Goal: Information Seeking & Learning: Learn about a topic

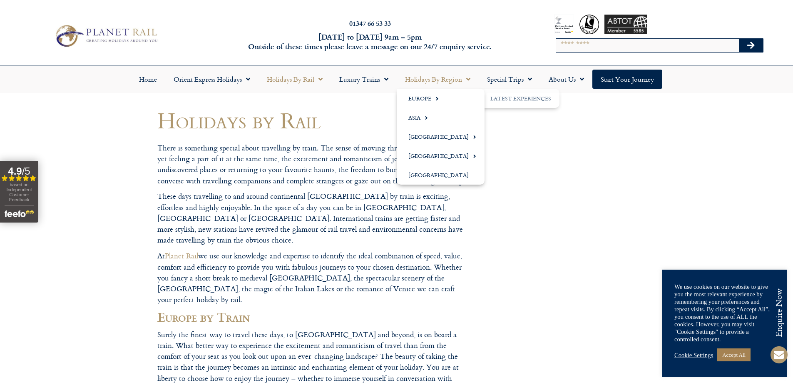
click at [441, 82] on link "Holidays by Region" at bounding box center [438, 79] width 82 height 19
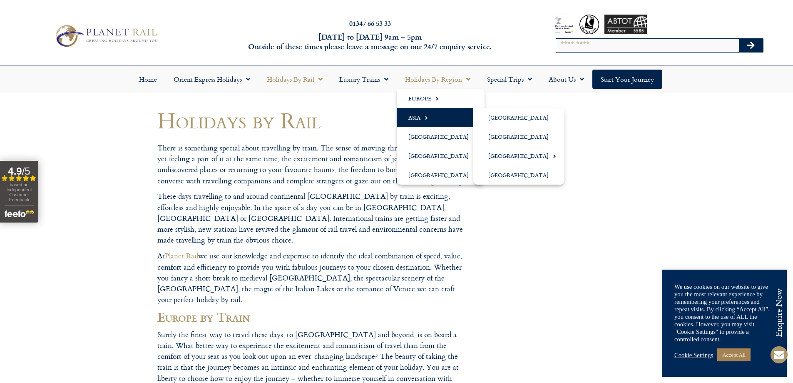
click at [418, 117] on link "Asia" at bounding box center [441, 117] width 88 height 19
click at [499, 173] on link "[GEOGRAPHIC_DATA]" at bounding box center [518, 174] width 91 height 19
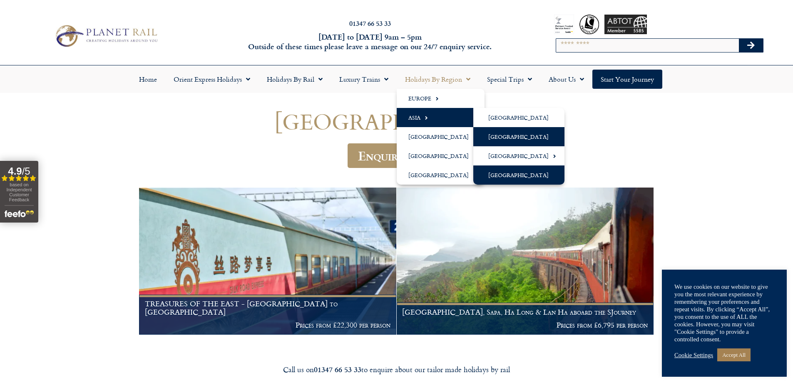
click at [488, 135] on link "[GEOGRAPHIC_DATA]" at bounding box center [518, 136] width 91 height 19
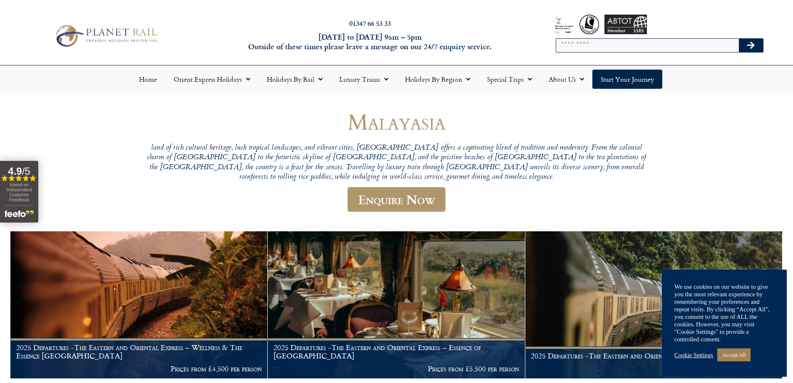
scroll to position [125, 0]
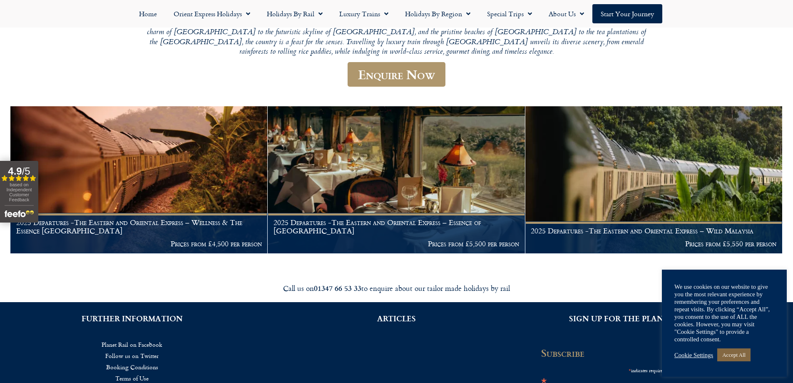
click at [743, 348] on link "Accept All" at bounding box center [733, 354] width 33 height 13
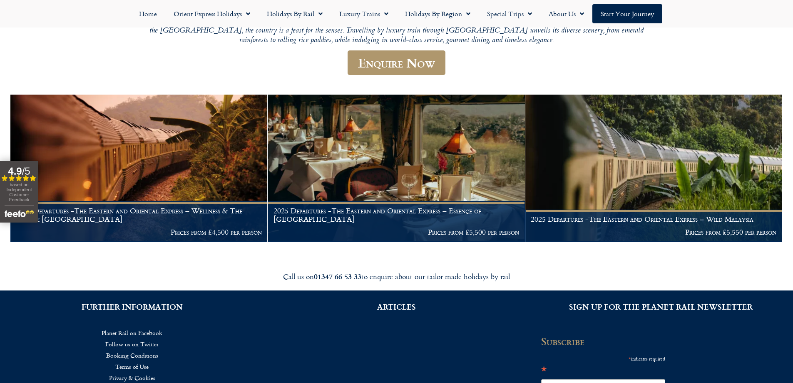
scroll to position [123, 0]
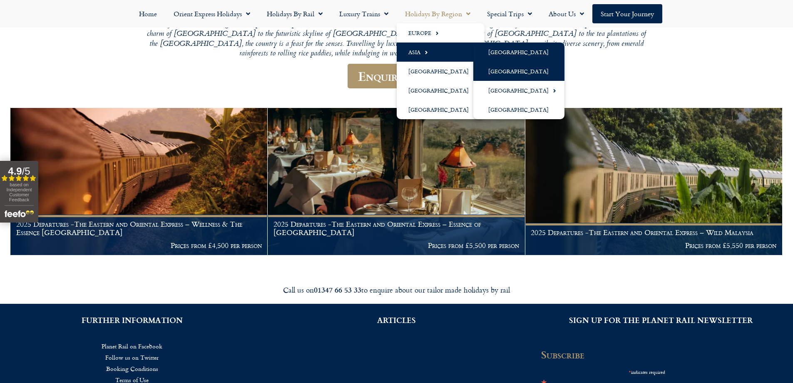
click at [490, 51] on link "[GEOGRAPHIC_DATA]" at bounding box center [518, 51] width 91 height 19
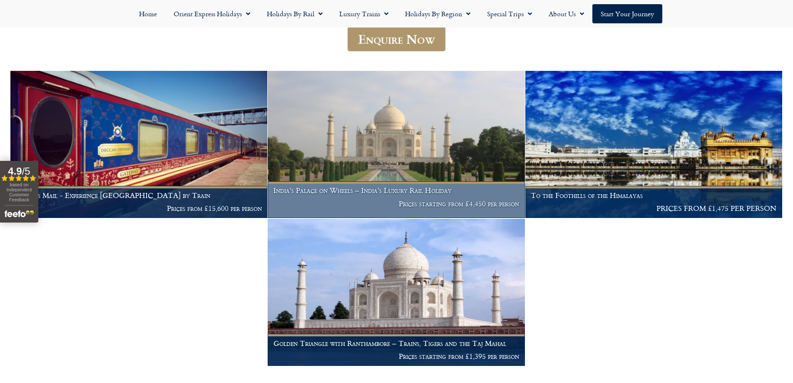
scroll to position [209, 0]
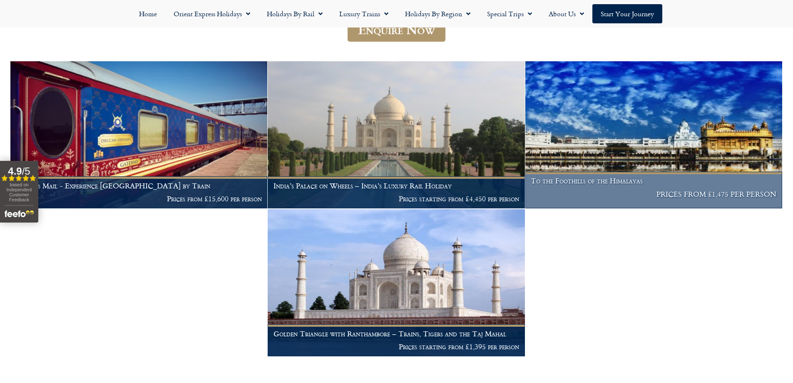
click at [597, 176] on h1 "To the Foothills of the Himalayas" at bounding box center [654, 180] width 246 height 8
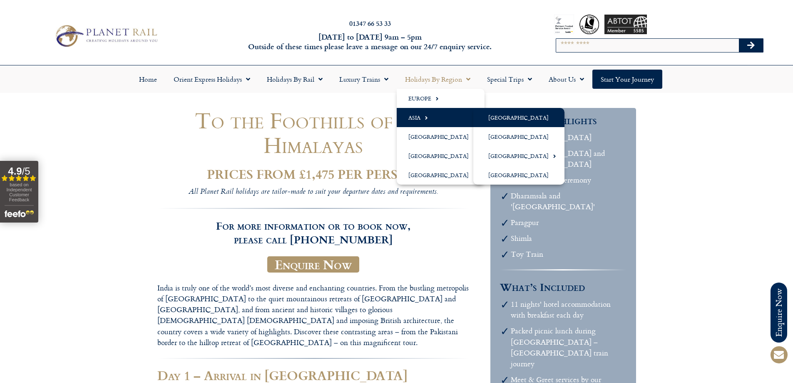
click at [491, 120] on link "[GEOGRAPHIC_DATA]" at bounding box center [518, 117] width 91 height 19
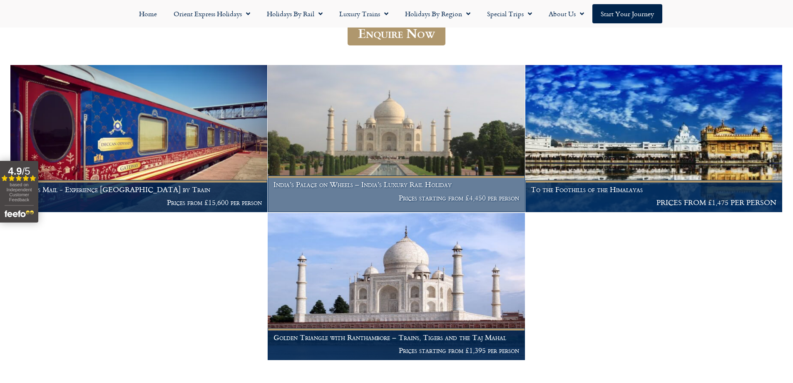
scroll to position [208, 0]
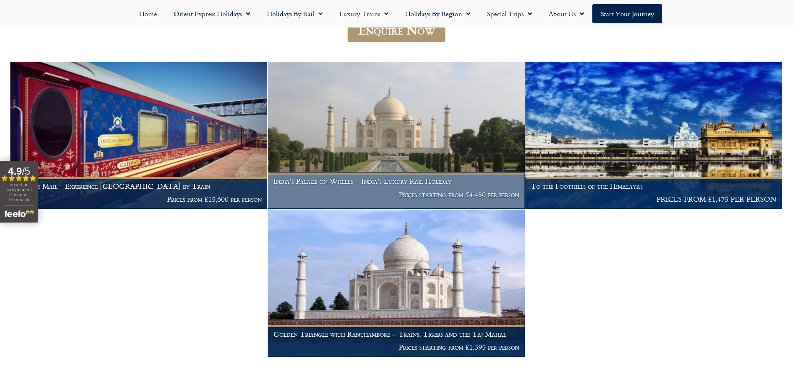
click at [418, 177] on h1 "India’s Palace on Wheels – India’s Luxury Rail Holiday" at bounding box center [396, 181] width 246 height 8
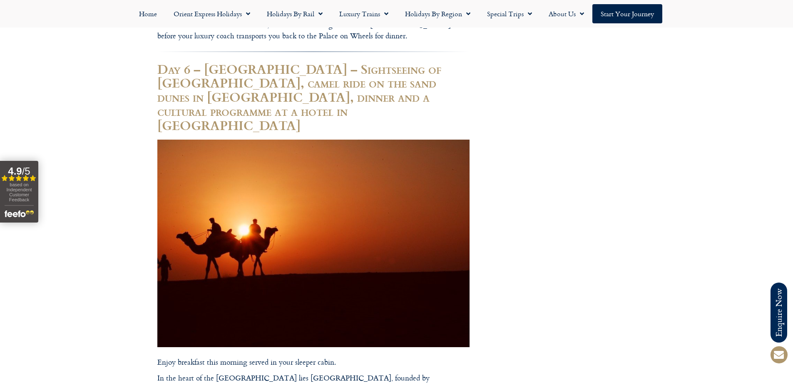
scroll to position [3164, 0]
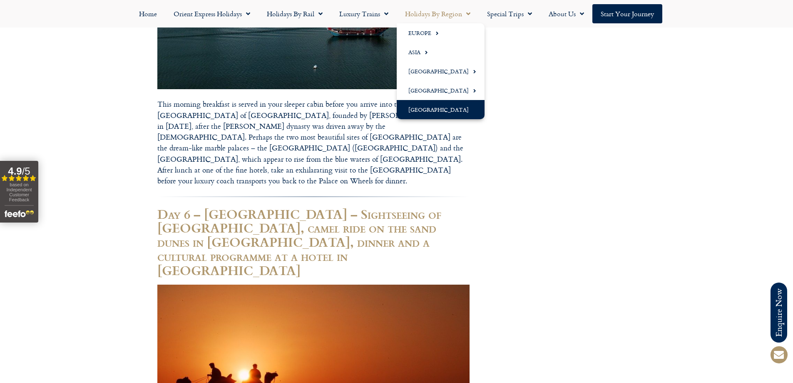
click at [451, 105] on link "[GEOGRAPHIC_DATA]" at bounding box center [441, 109] width 88 height 19
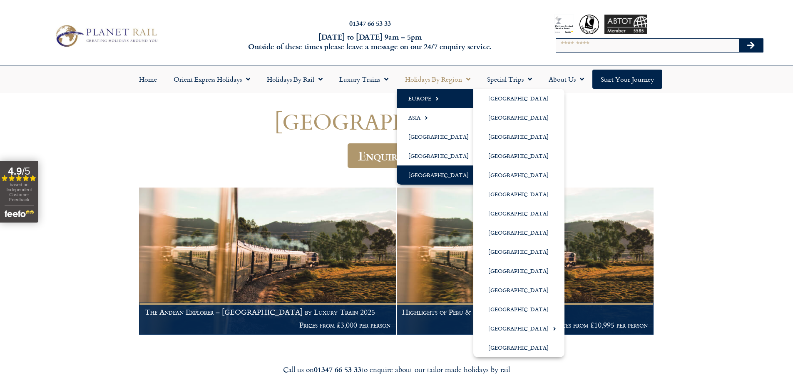
click at [441, 97] on link "Europe" at bounding box center [441, 98] width 88 height 19
click at [509, 196] on link "[GEOGRAPHIC_DATA]" at bounding box center [518, 193] width 91 height 19
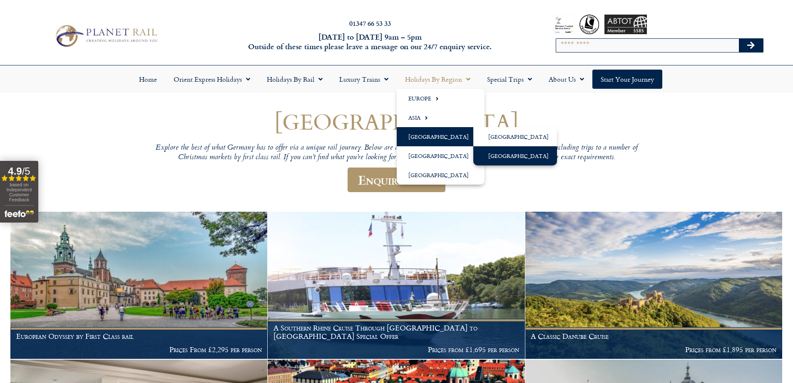
click at [507, 157] on link "[GEOGRAPHIC_DATA]" at bounding box center [515, 155] width 84 height 19
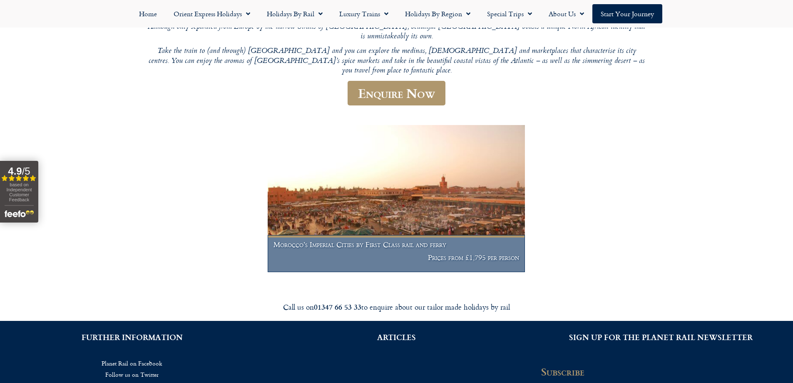
scroll to position [125, 0]
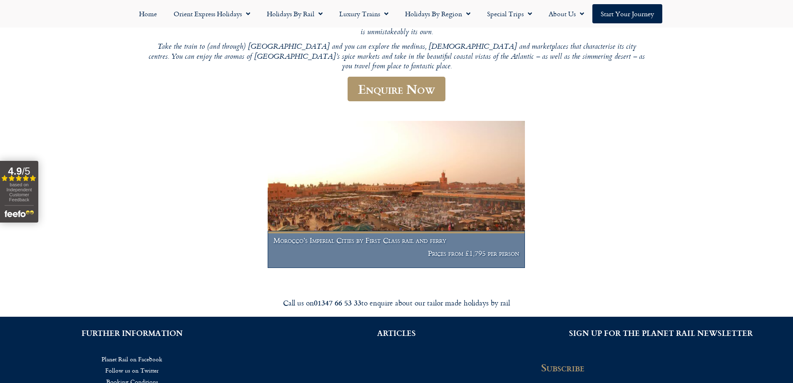
click at [450, 173] on img at bounding box center [396, 194] width 257 height 147
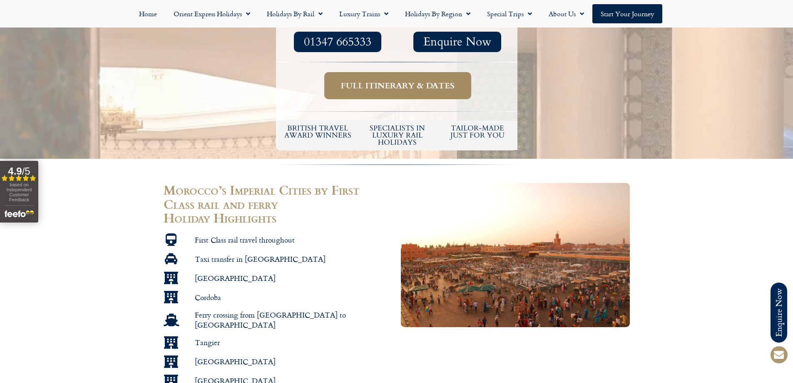
scroll to position [500, 0]
